Goal: Information Seeking & Learning: Learn about a topic

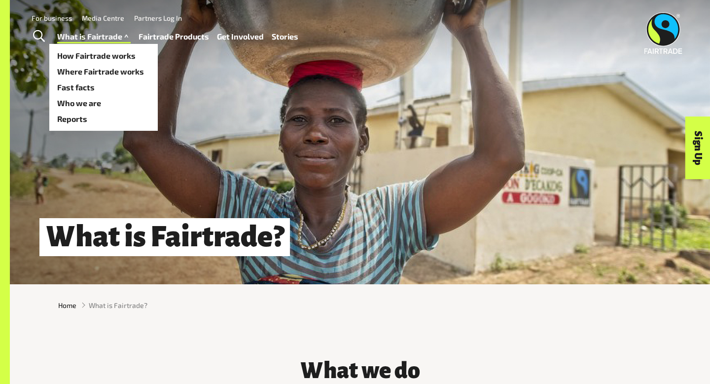
click at [117, 35] on link "What is Fairtrade" at bounding box center [94, 37] width 74 height 14
click at [111, 57] on link "How Fairtrade works" at bounding box center [103, 56] width 109 height 16
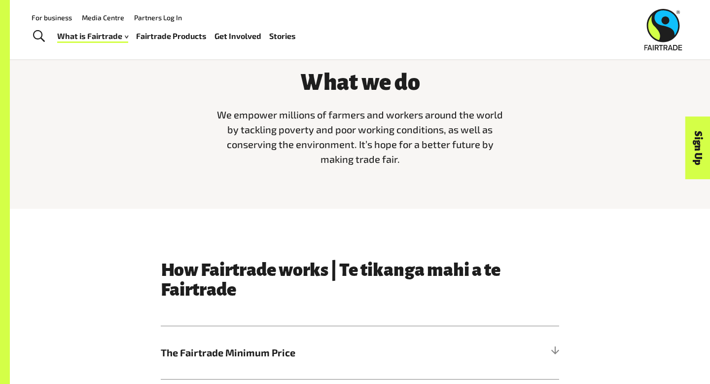
scroll to position [272, 0]
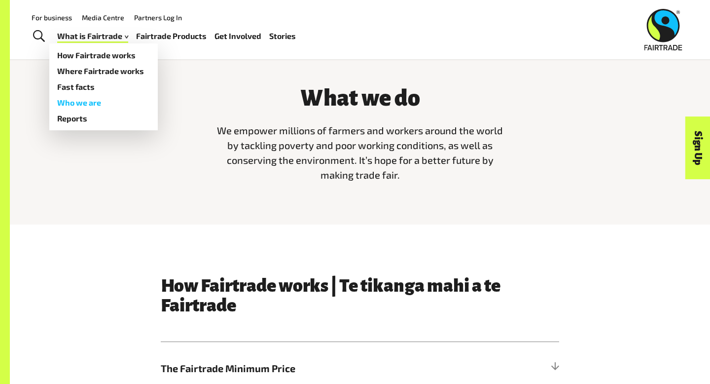
click at [73, 100] on link "Who we are" at bounding box center [103, 103] width 109 height 16
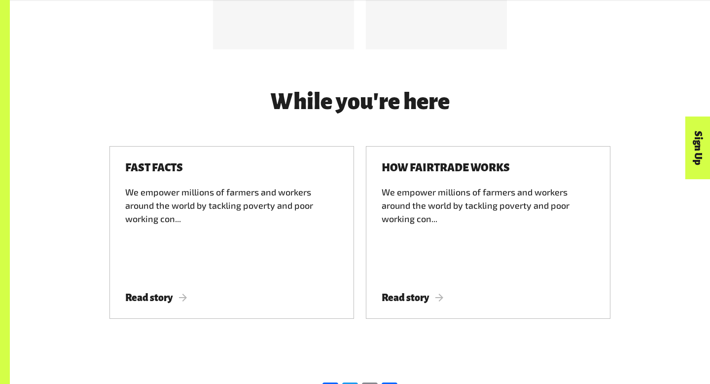
scroll to position [3029, 0]
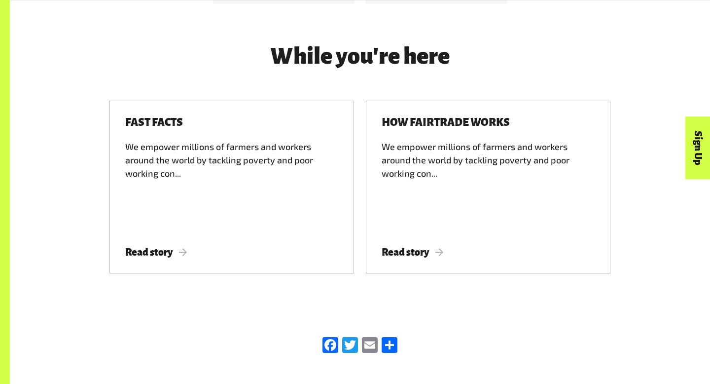
click at [499, 48] on h4 "While you're here" at bounding box center [360, 56] width 296 height 25
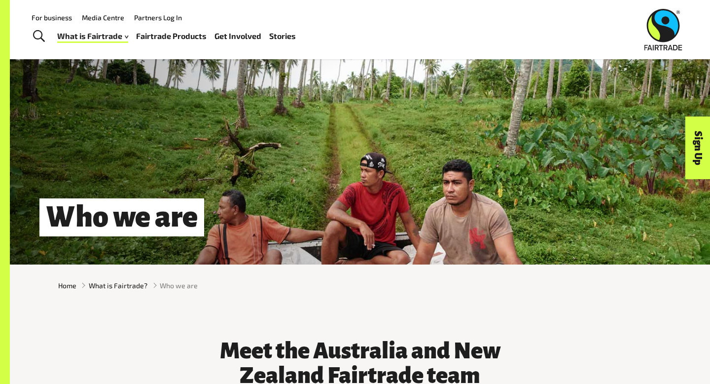
scroll to position [0, 0]
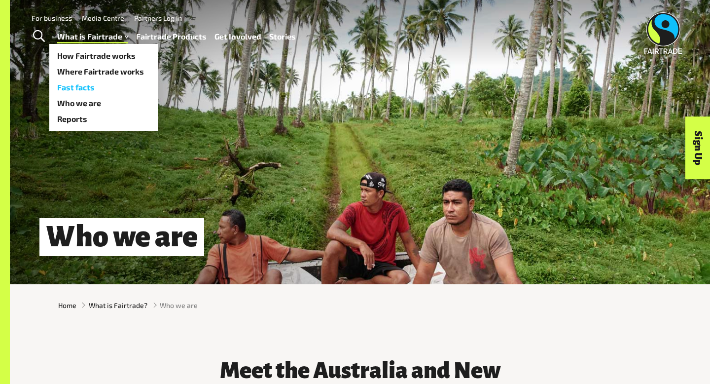
click at [107, 87] on link "Fast facts" at bounding box center [103, 87] width 109 height 16
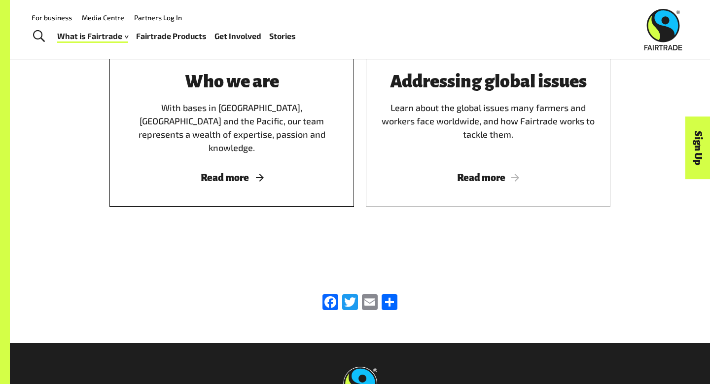
scroll to position [1591, 0]
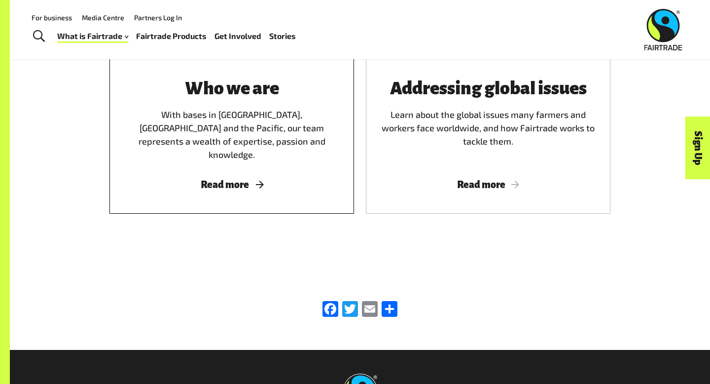
click at [223, 179] on span "Read more" at bounding box center [231, 184] width 221 height 11
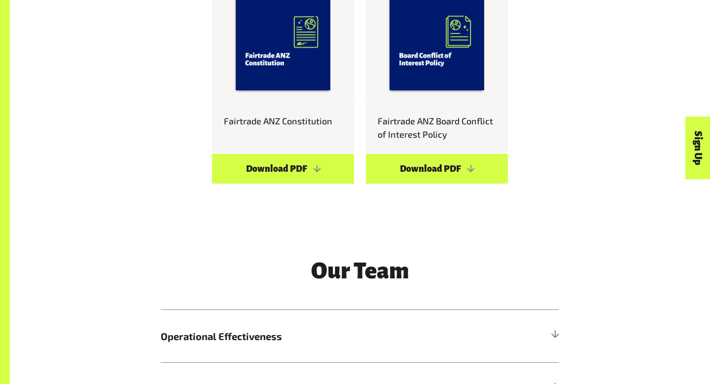
scroll to position [1110, 0]
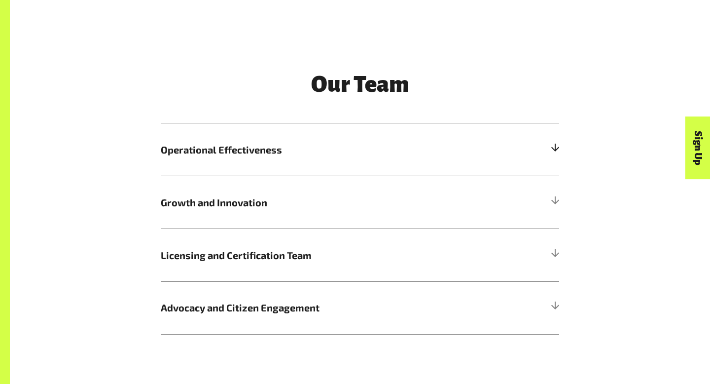
click at [223, 156] on h5 "Operational Effectiveness" at bounding box center [360, 149] width 399 height 53
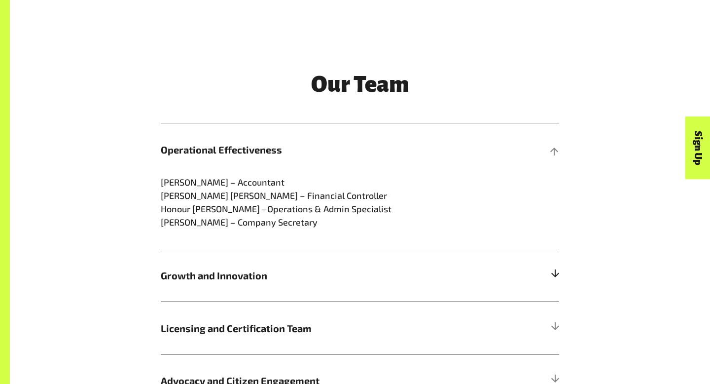
click at [248, 287] on h5 "Growth and Innovation" at bounding box center [360, 275] width 399 height 53
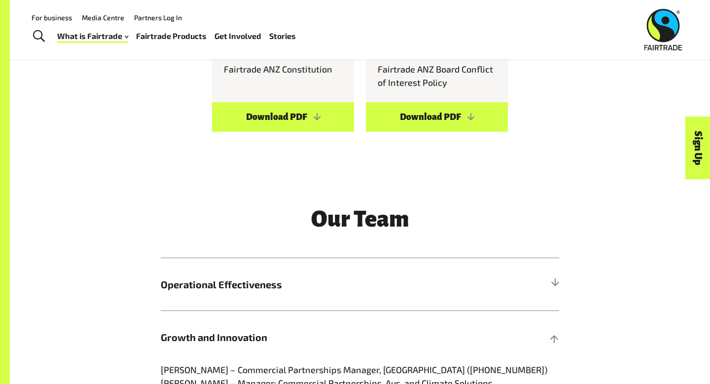
scroll to position [0, 0]
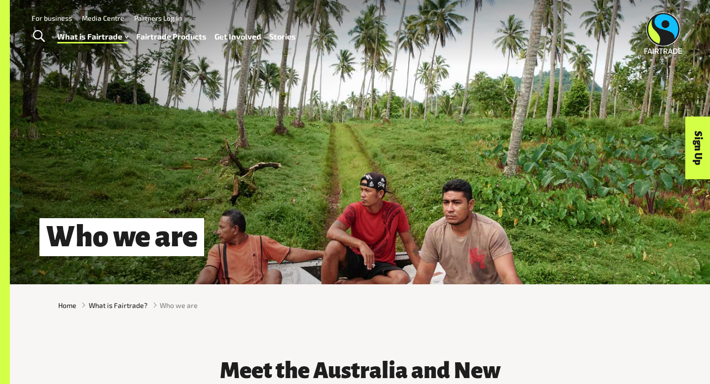
click at [164, 39] on link "Fairtrade Products" at bounding box center [171, 37] width 71 height 14
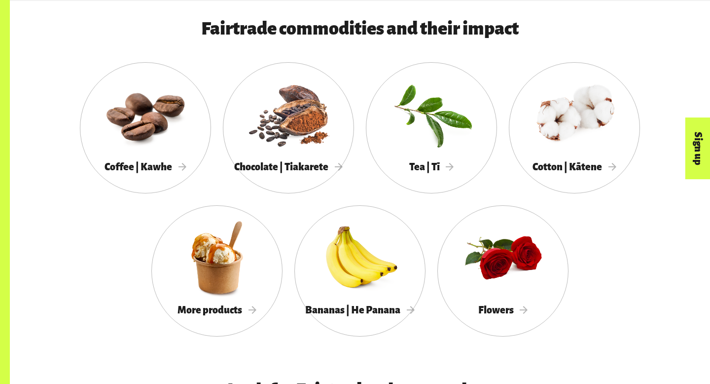
scroll to position [894, 0]
